Goal: Task Accomplishment & Management: Use online tool/utility

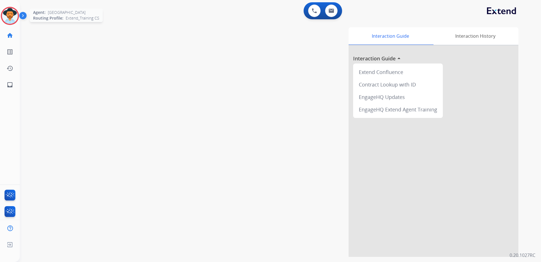
click at [14, 15] on img at bounding box center [10, 16] width 16 height 16
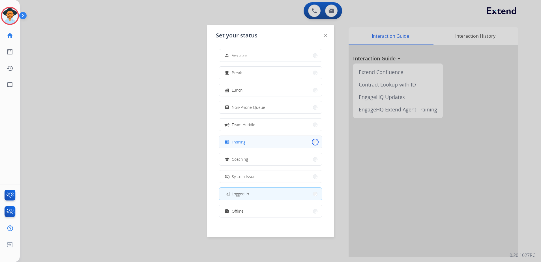
click at [312, 141] on button "menu_book Training" at bounding box center [270, 142] width 103 height 12
